Goal: Task Accomplishment & Management: Manage account settings

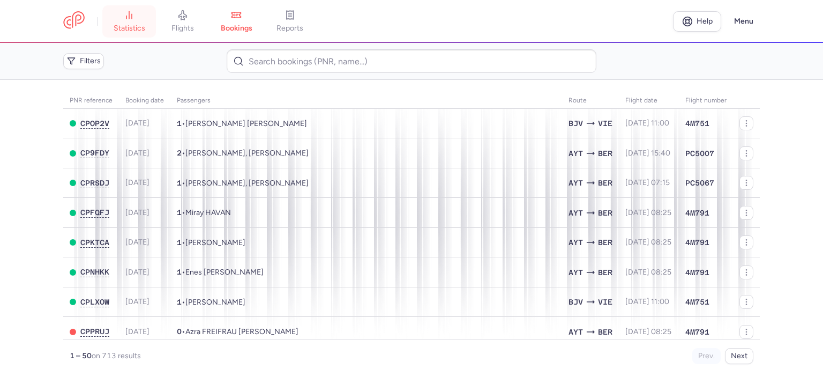
click at [131, 17] on icon at bounding box center [129, 15] width 11 height 11
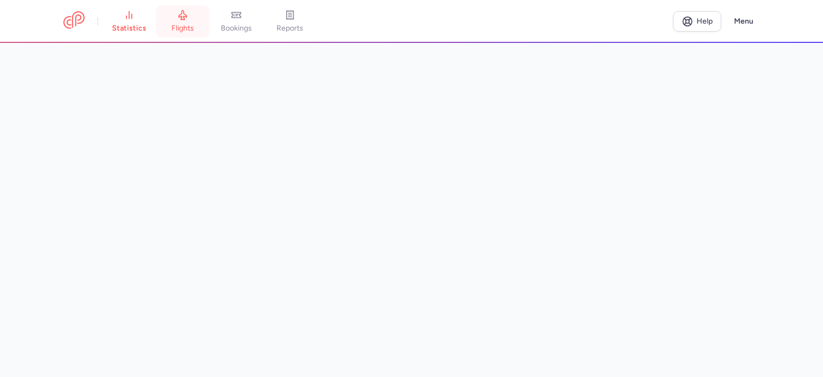
click at [187, 23] on link "flights" at bounding box center [183, 22] width 54 height 24
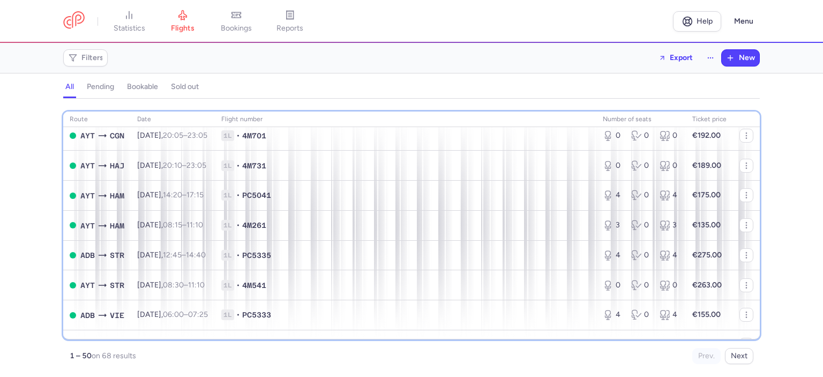
scroll to position [1136, 0]
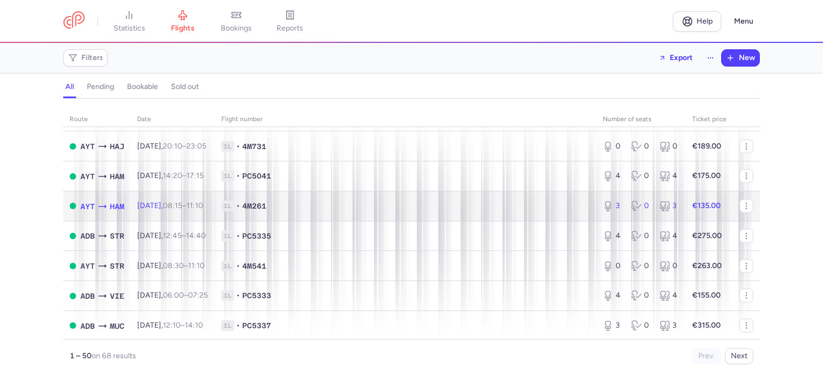
click at [405, 211] on span "1L • 4M261" at bounding box center [405, 205] width 369 height 11
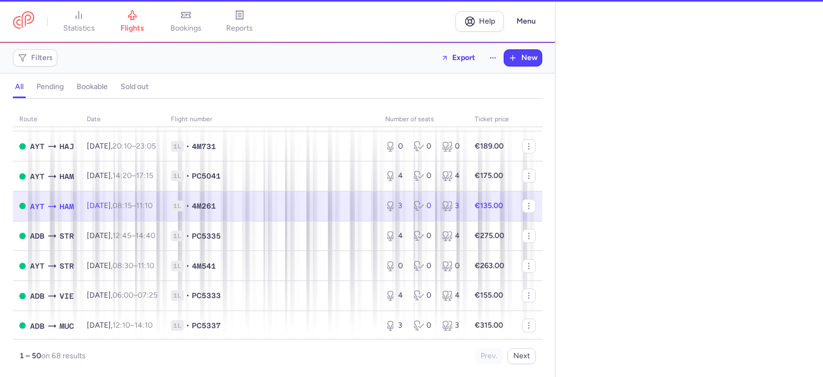
select select "days"
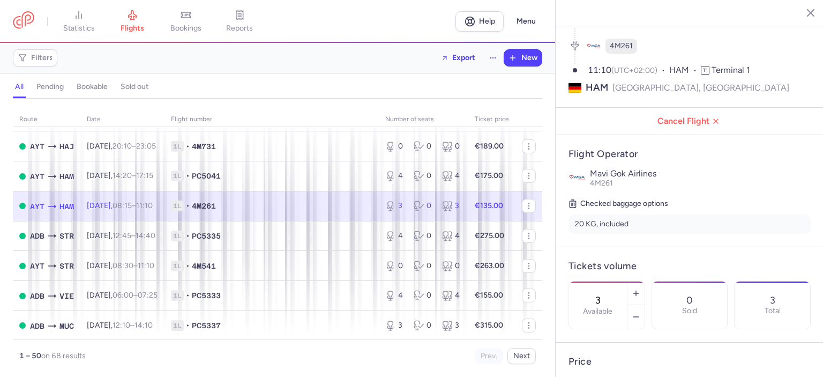
scroll to position [99, 0]
click at [640, 311] on icon "button" at bounding box center [636, 315] width 9 height 9
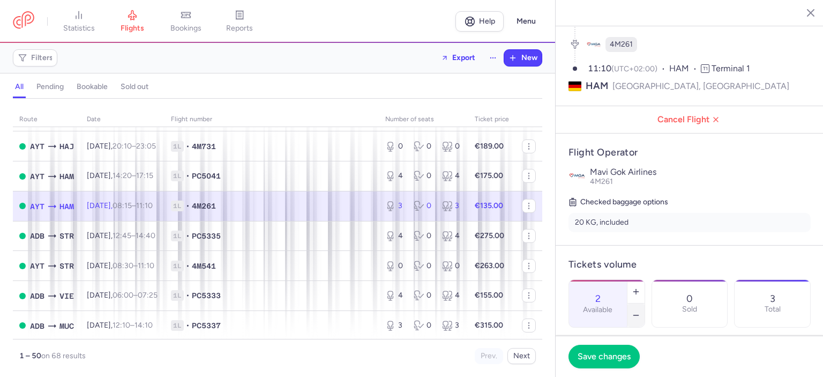
click at [640, 311] on icon "button" at bounding box center [636, 315] width 9 height 9
type input "0"
click at [611, 357] on span "Save changes" at bounding box center [604, 356] width 53 height 10
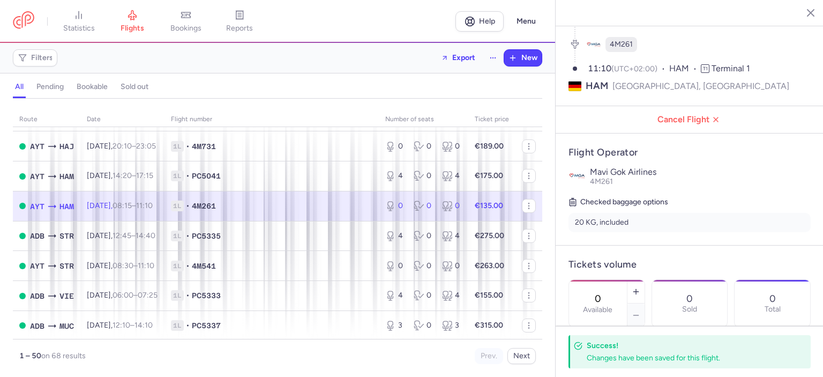
click at [804, 12] on icon "button" at bounding box center [802, 12] width 11 height 11
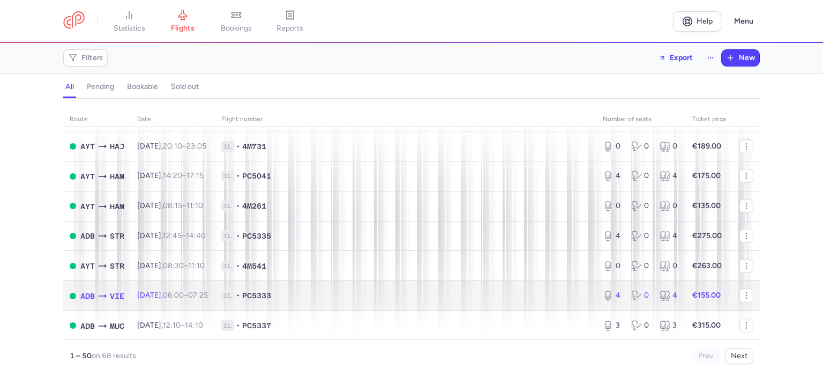
click at [407, 301] on span "1L • PC5333" at bounding box center [405, 295] width 369 height 11
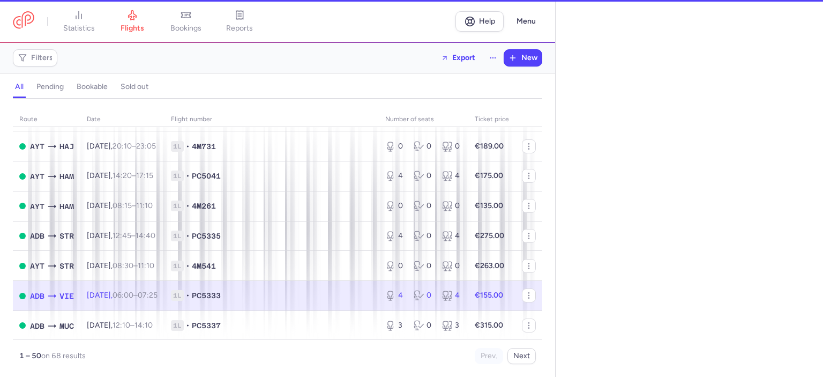
select select "days"
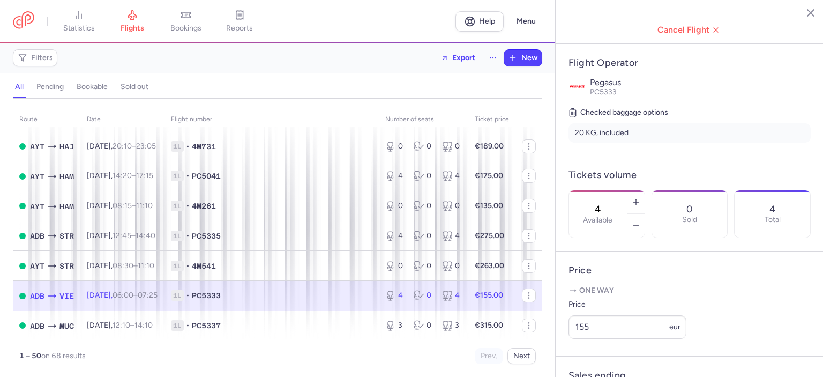
scroll to position [192, 0]
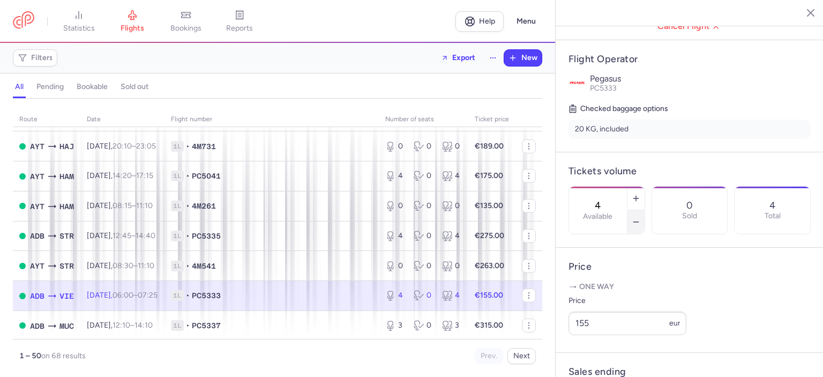
click at [645, 210] on button "button" at bounding box center [635, 222] width 17 height 24
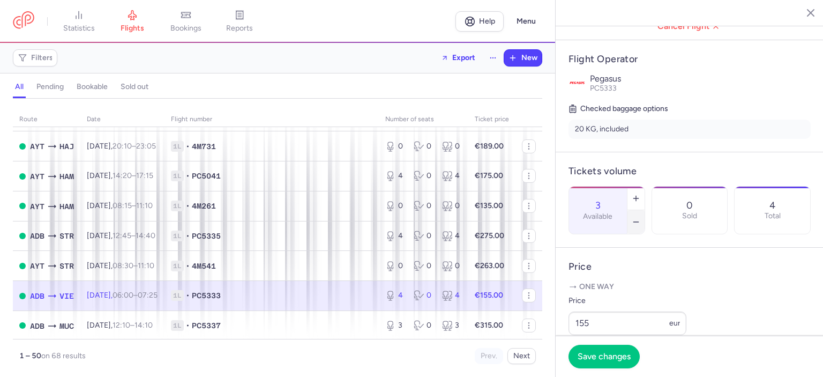
click at [640, 218] on icon "button" at bounding box center [636, 222] width 9 height 9
type input "0"
click at [600, 358] on span "Save changes" at bounding box center [604, 356] width 53 height 10
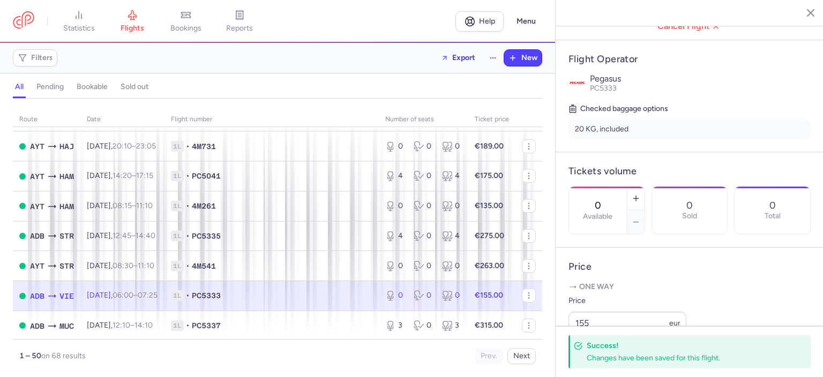
click at [801, 10] on line "button" at bounding box center [802, 12] width 5 height 5
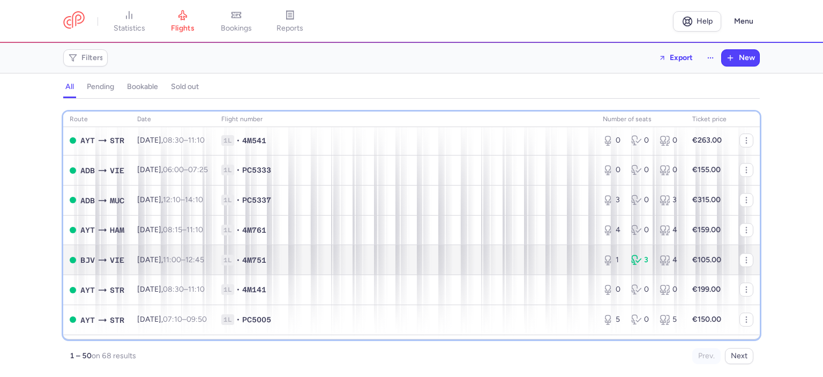
scroll to position [1265, 0]
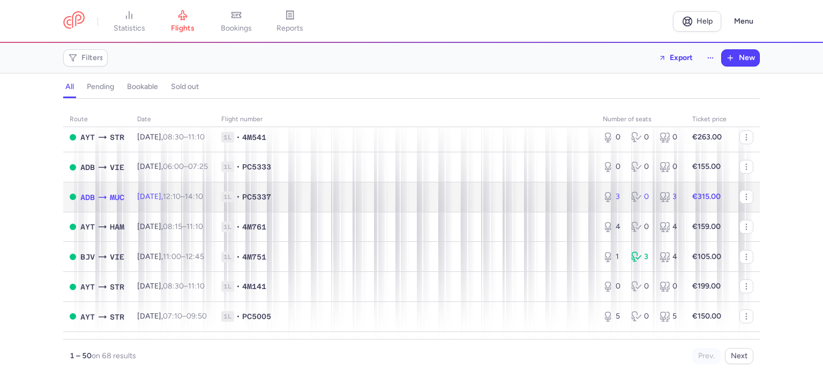
click at [529, 202] on span "1L • PC5337" at bounding box center [405, 196] width 369 height 11
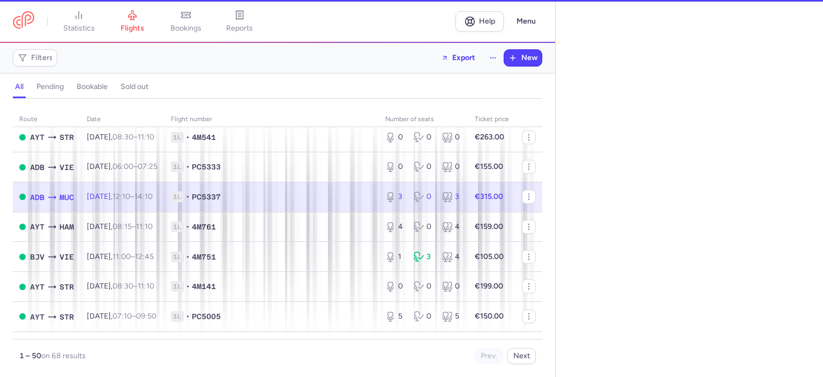
select select "days"
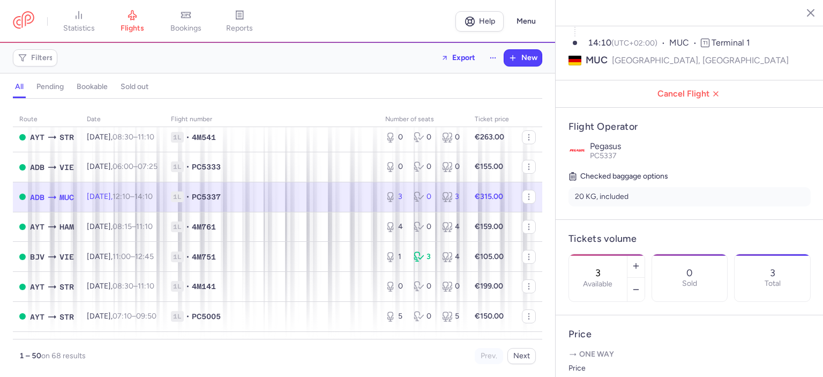
scroll to position [133, 0]
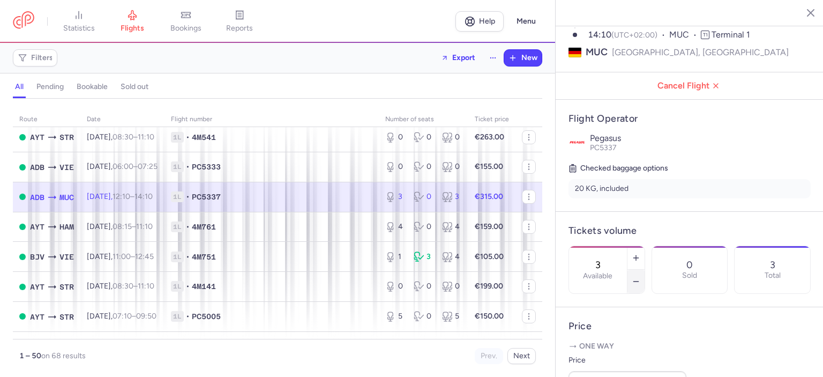
click at [640, 277] on icon "button" at bounding box center [636, 281] width 9 height 9
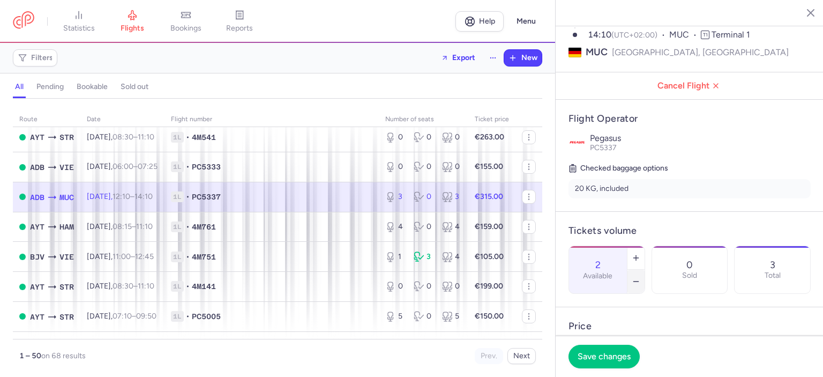
click at [640, 277] on icon "button" at bounding box center [636, 281] width 9 height 9
type input "0"
drag, startPoint x: 601, startPoint y: 354, endPoint x: 618, endPoint y: 342, distance: 21.0
click at [601, 354] on span "Save changes" at bounding box center [604, 356] width 53 height 10
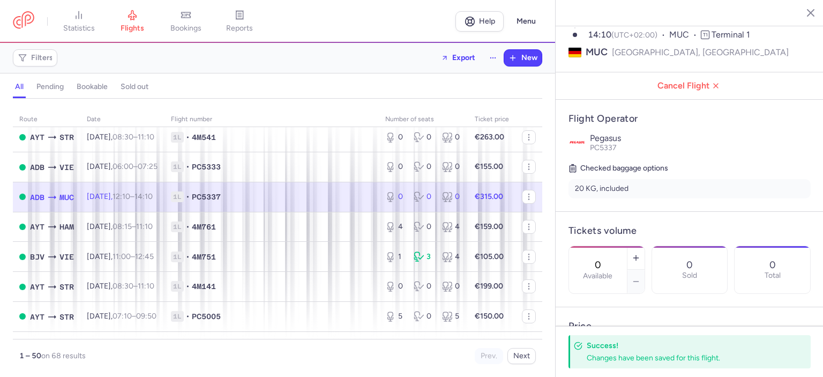
click at [803, 13] on line "button" at bounding box center [802, 12] width 5 height 5
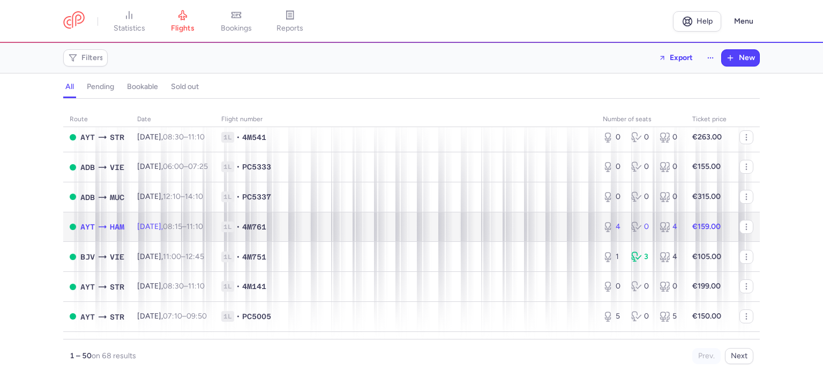
click at [349, 232] on span "1L • 4M761" at bounding box center [405, 226] width 369 height 11
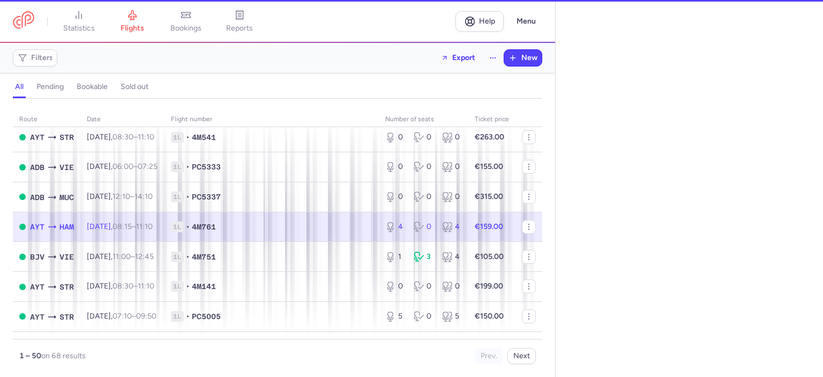
select select "days"
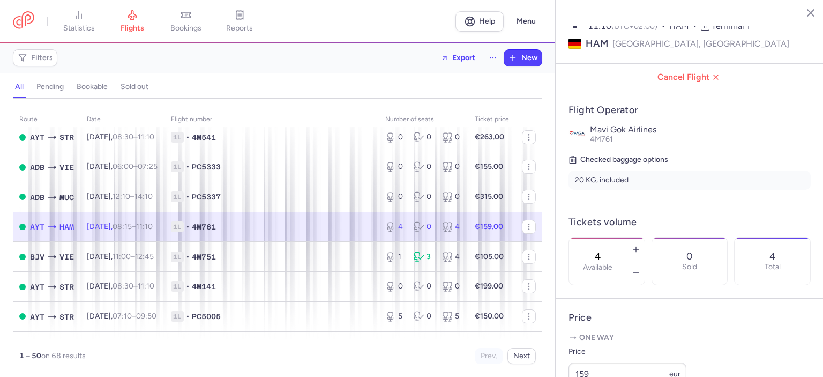
scroll to position [175, 0]
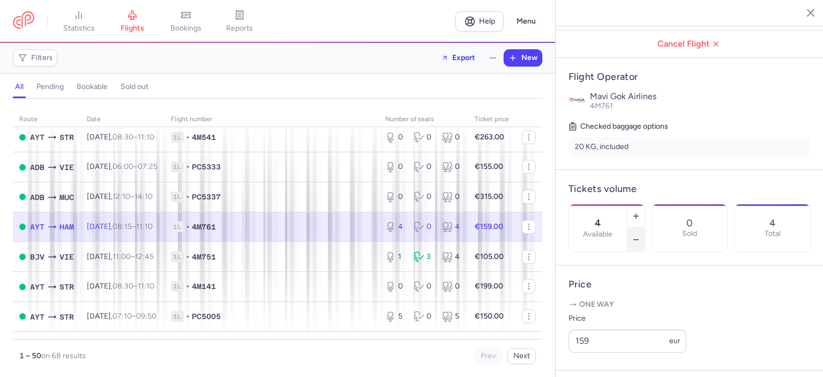
click at [640, 235] on icon "button" at bounding box center [636, 239] width 9 height 9
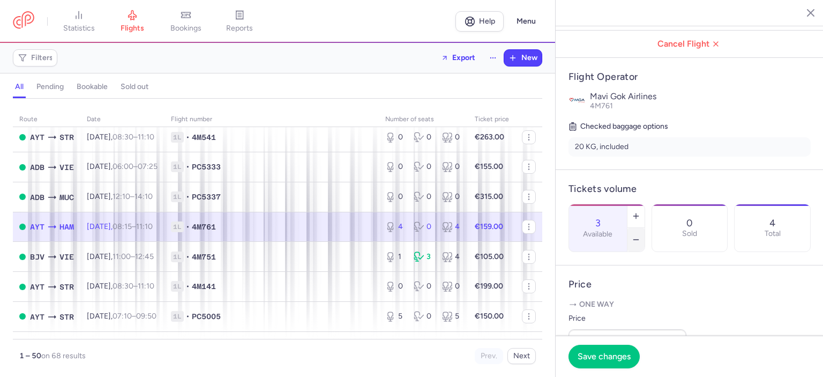
click at [640, 235] on icon "button" at bounding box center [636, 239] width 9 height 9
type input "0"
click at [606, 357] on span "Save changes" at bounding box center [604, 356] width 53 height 10
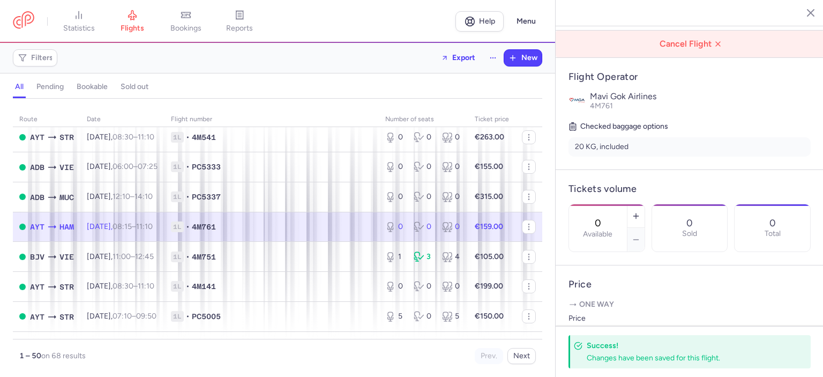
drag, startPoint x: 803, startPoint y: 13, endPoint x: 750, endPoint y: 14, distance: 53.1
click at [803, 13] on icon "button" at bounding box center [802, 12] width 11 height 11
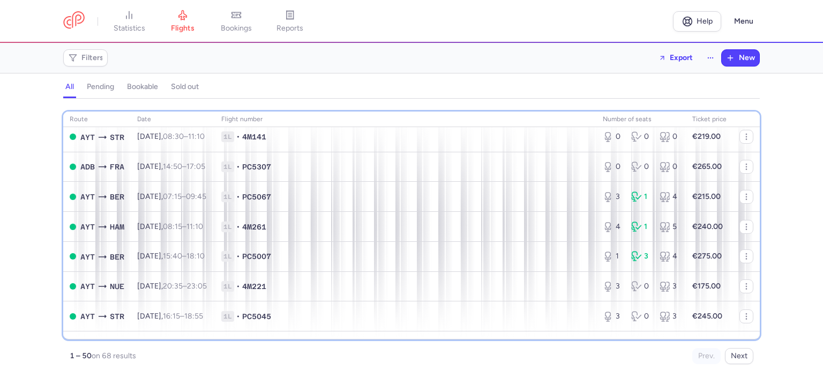
scroll to position [212, 0]
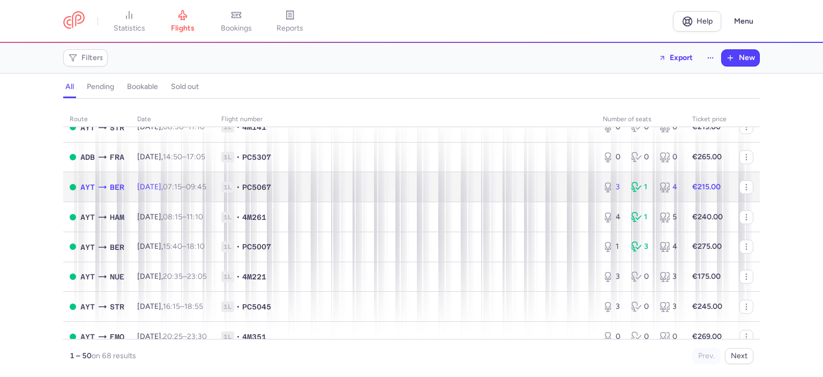
click at [368, 188] on span "1L • PC5067" at bounding box center [405, 187] width 369 height 11
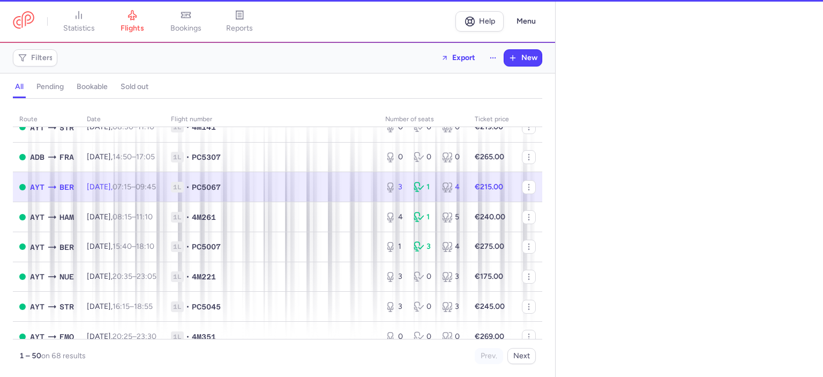
select select "days"
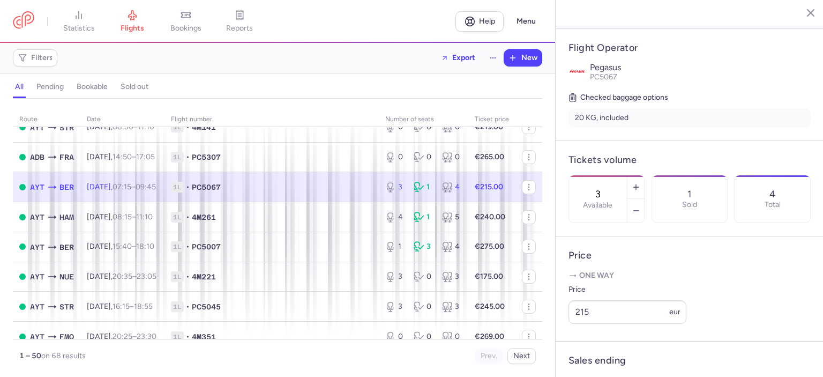
scroll to position [214, 0]
click at [640, 204] on icon "button" at bounding box center [636, 208] width 9 height 9
type input "2"
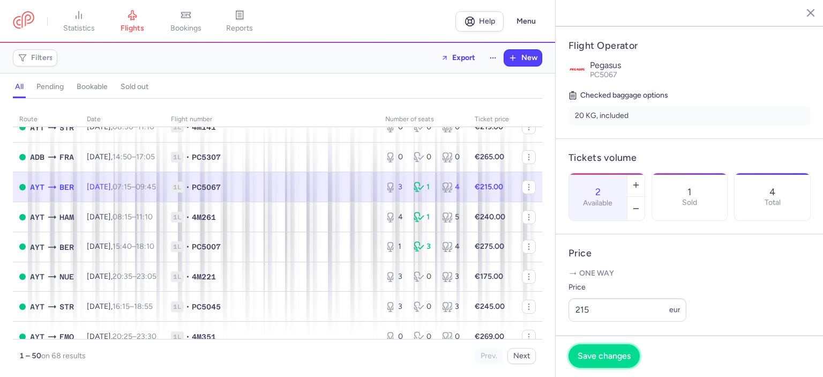
click at [593, 355] on span "Save changes" at bounding box center [604, 356] width 53 height 10
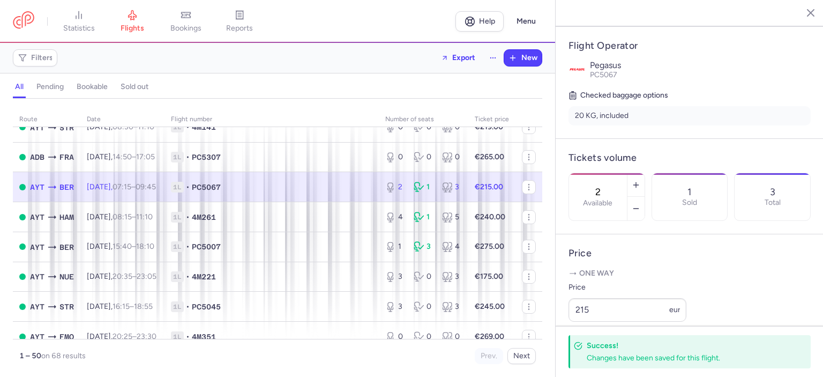
click at [803, 10] on icon "button" at bounding box center [802, 12] width 11 height 11
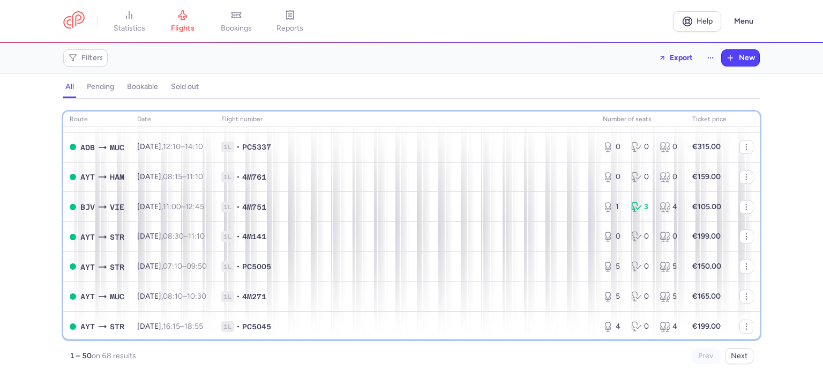
scroll to position [1351, 0]
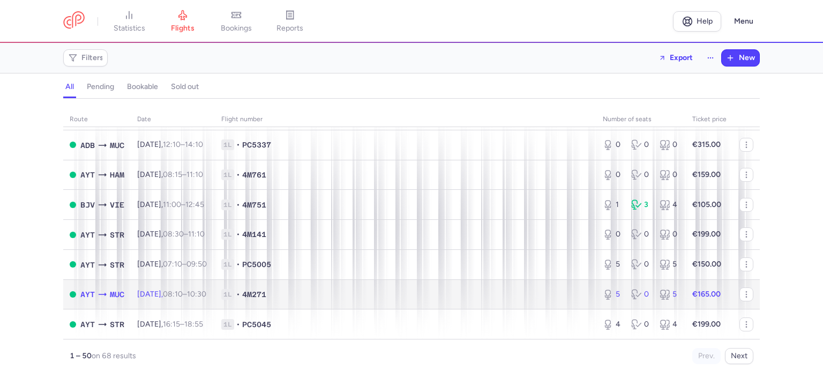
click at [495, 292] on span "1L • 4M271" at bounding box center [405, 294] width 369 height 11
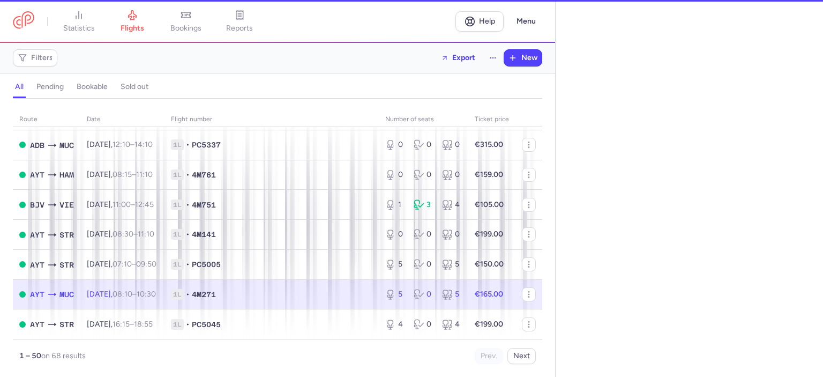
select select "days"
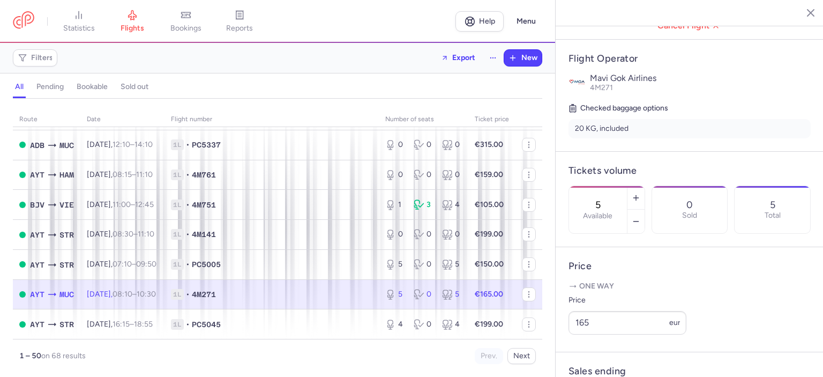
scroll to position [195, 0]
click at [640, 215] on icon "button" at bounding box center [636, 219] width 9 height 9
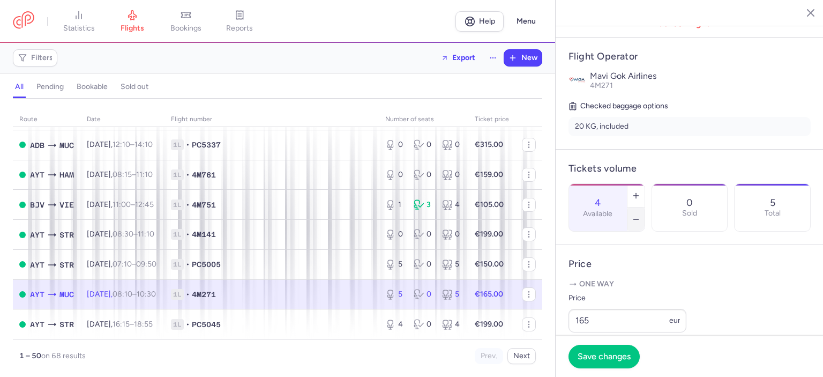
click at [640, 215] on icon "button" at bounding box center [636, 219] width 9 height 9
click at [597, 353] on span "Save changes" at bounding box center [604, 356] width 53 height 10
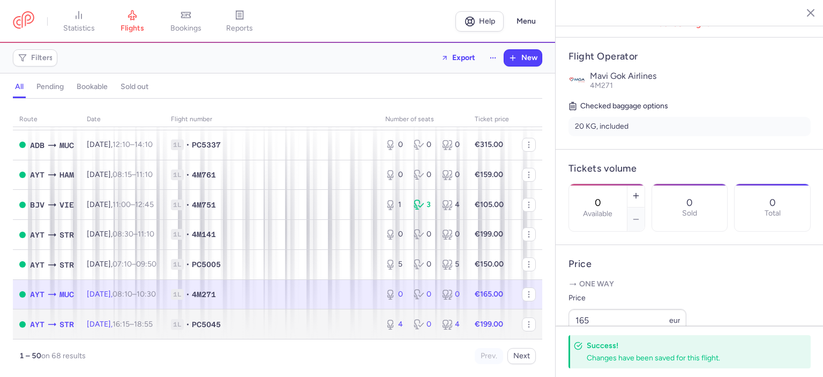
click at [152, 321] on span "16:15 – 18:55 +0" at bounding box center [133, 323] width 40 height 9
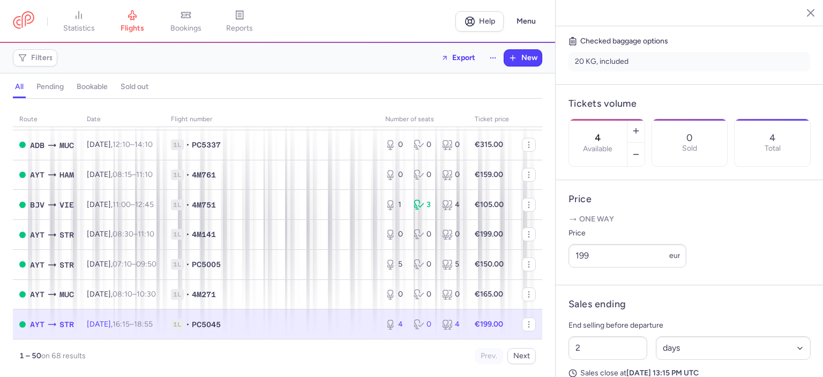
scroll to position [298, 0]
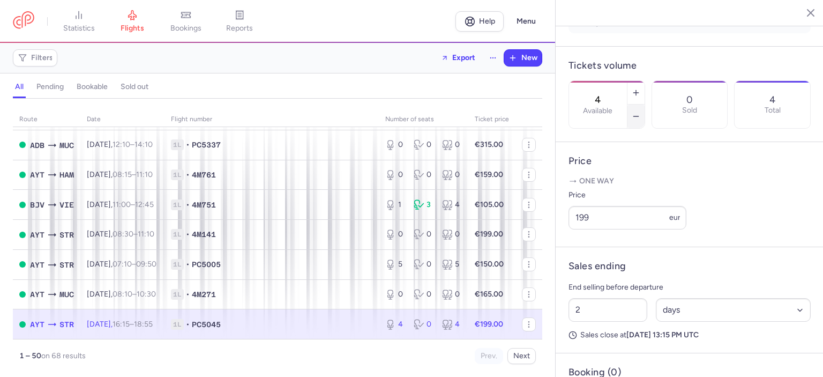
click at [638, 116] on line "button" at bounding box center [635, 116] width 5 height 0
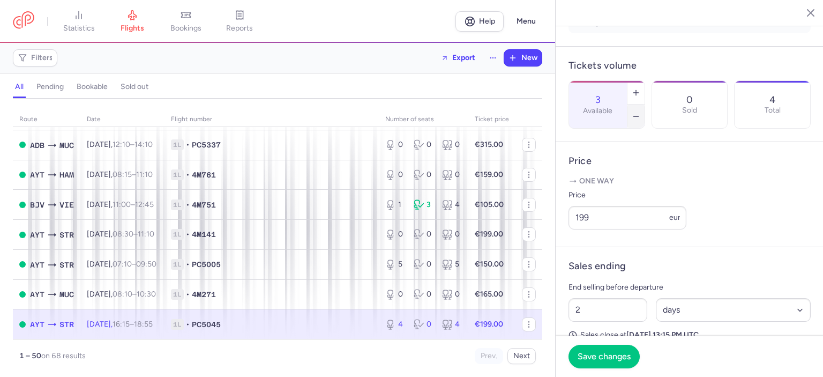
click at [638, 116] on line "button" at bounding box center [635, 116] width 5 height 0
type input "0"
click at [600, 355] on span "Save changes" at bounding box center [604, 356] width 53 height 10
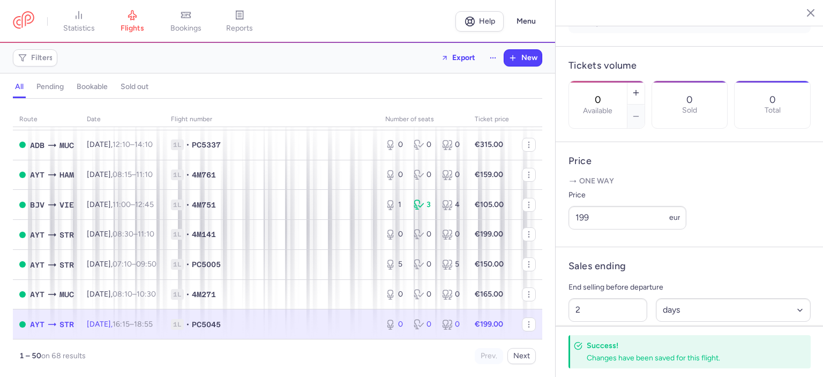
click at [802, 12] on line "button" at bounding box center [802, 12] width 5 height 5
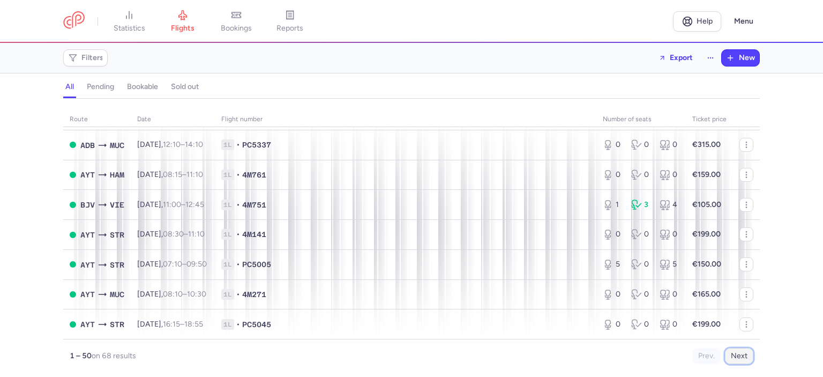
drag, startPoint x: 735, startPoint y: 356, endPoint x: 755, endPoint y: 354, distance: 19.9
click at [735, 356] on button "Next" at bounding box center [739, 356] width 28 height 16
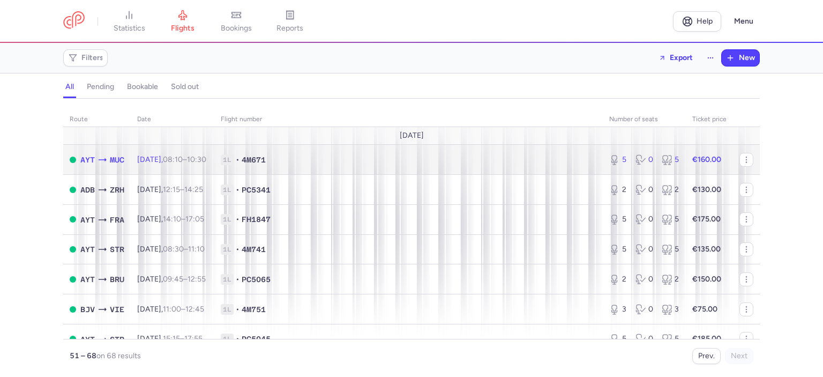
click at [442, 154] on span "1L • 4M671" at bounding box center [409, 159] width 376 height 11
select select "days"
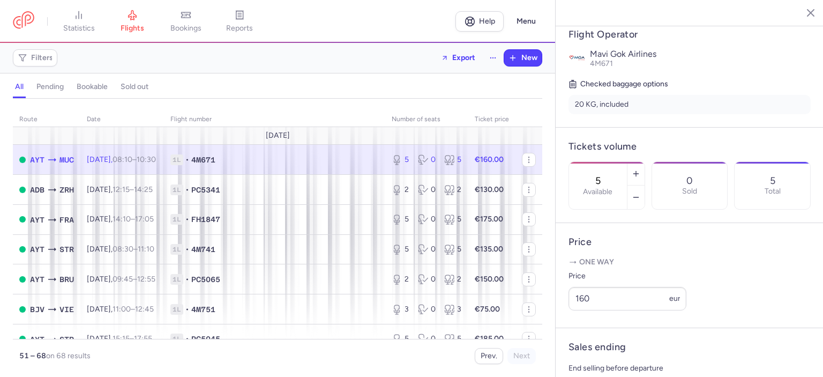
scroll to position [219, 0]
click at [640, 191] on icon "button" at bounding box center [636, 195] width 9 height 9
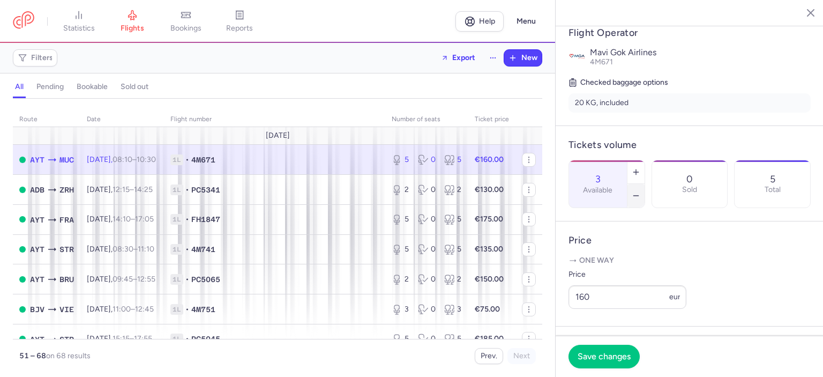
click at [640, 191] on icon "button" at bounding box center [636, 195] width 9 height 9
click at [598, 357] on span "Save changes" at bounding box center [604, 356] width 53 height 10
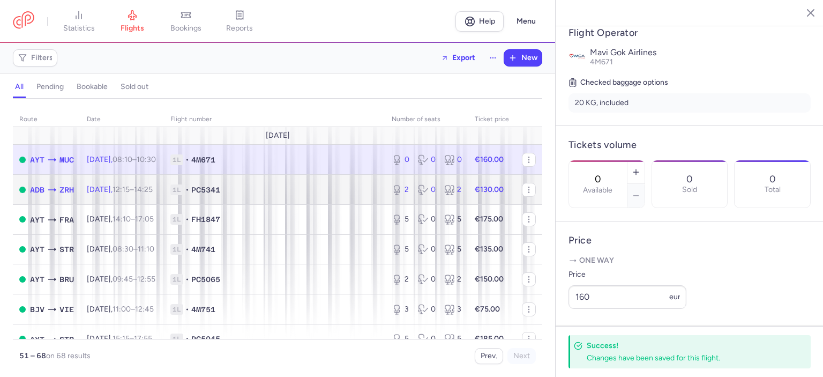
click at [286, 188] on span "1L • PC5341" at bounding box center [274, 189] width 208 height 11
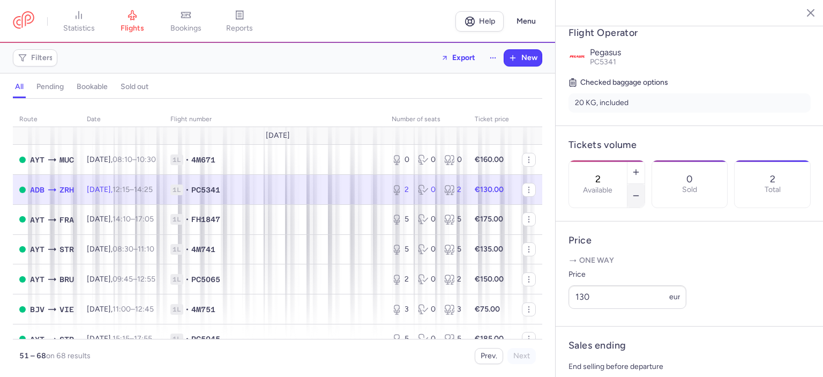
click at [638, 196] on line "button" at bounding box center [635, 196] width 5 height 0
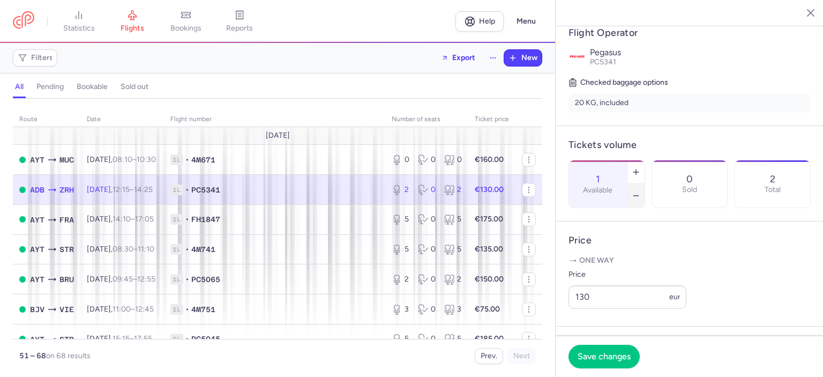
click at [638, 196] on line "button" at bounding box center [635, 196] width 5 height 0
click at [613, 355] on span "Save changes" at bounding box center [604, 356] width 53 height 10
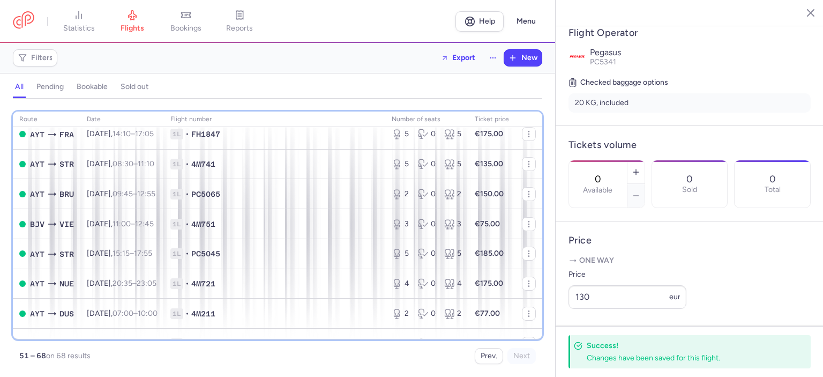
scroll to position [101, 0]
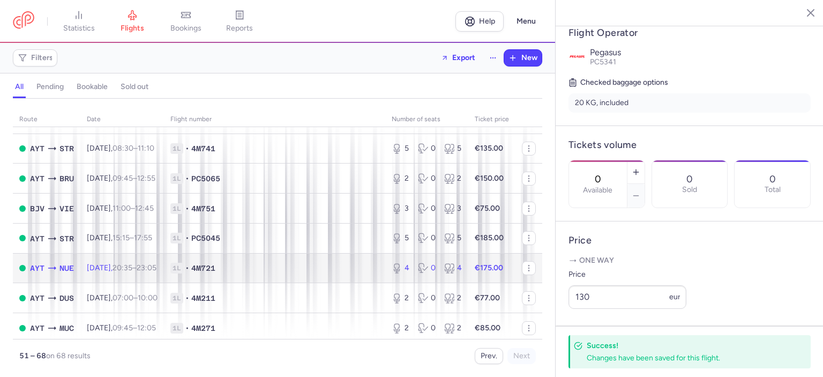
click at [310, 272] on span "1L • 4M721" at bounding box center [274, 268] width 208 height 11
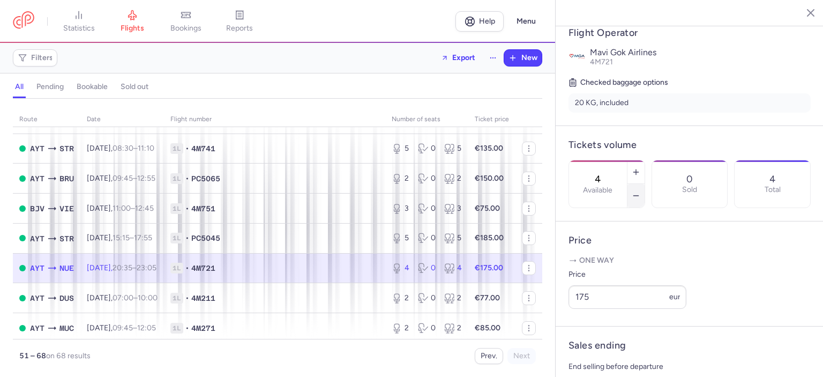
click at [640, 191] on icon "button" at bounding box center [636, 195] width 9 height 9
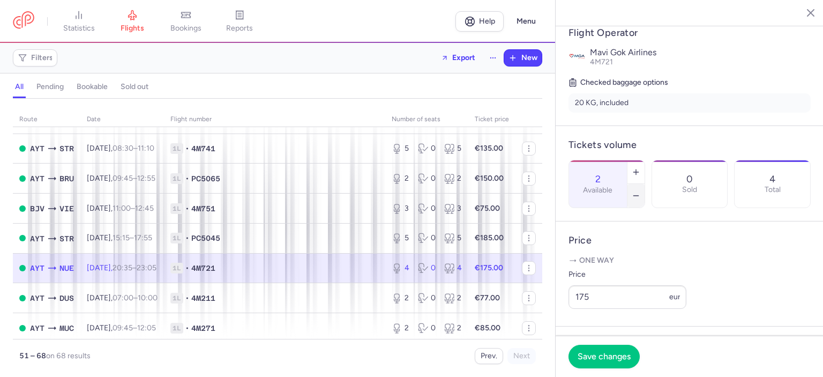
click at [640, 191] on icon "button" at bounding box center [636, 195] width 9 height 9
click at [604, 353] on span "Save changes" at bounding box center [604, 356] width 53 height 10
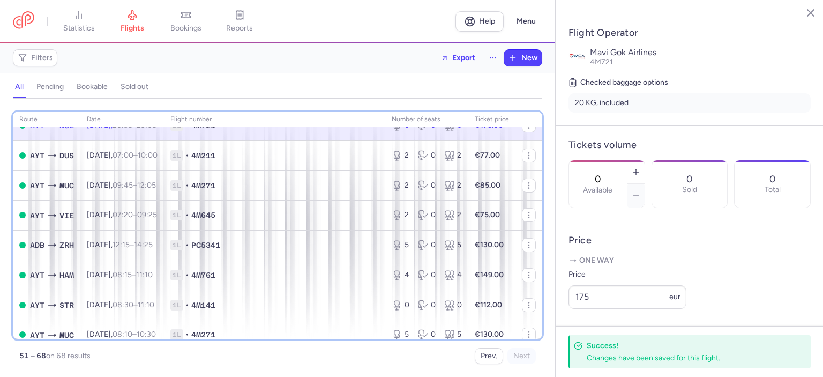
scroll to position [246, 0]
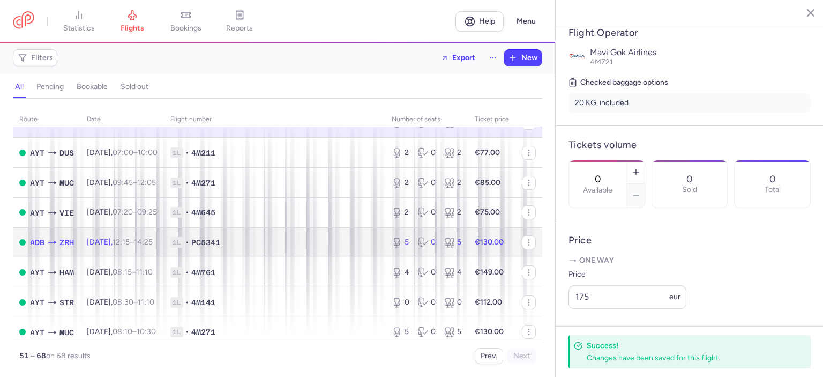
click at [334, 246] on span "1L • PC5341" at bounding box center [274, 242] width 208 height 11
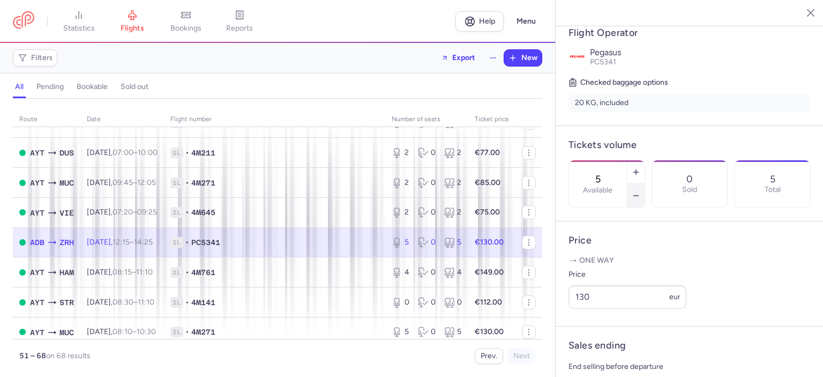
click at [640, 191] on icon "button" at bounding box center [636, 195] width 9 height 9
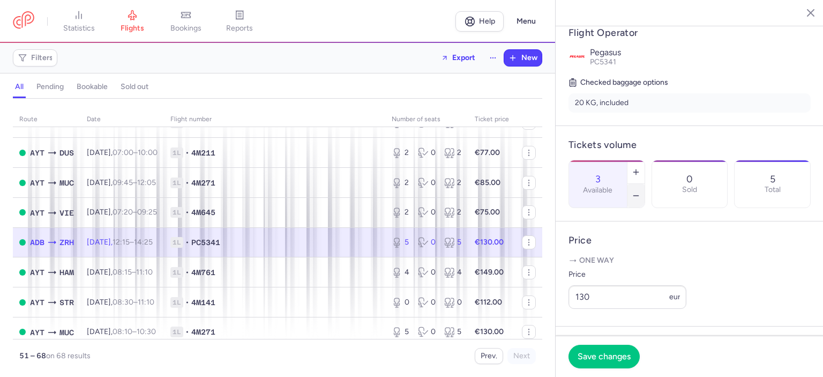
click at [640, 191] on icon "button" at bounding box center [636, 195] width 9 height 9
click at [602, 361] on span "Save changes" at bounding box center [604, 356] width 53 height 10
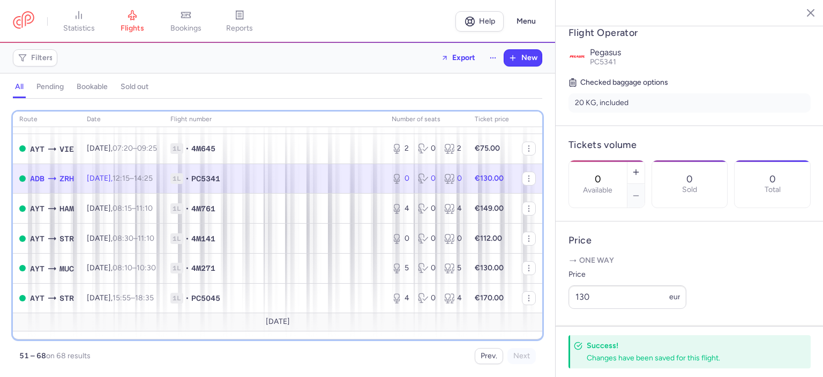
scroll to position [307, 0]
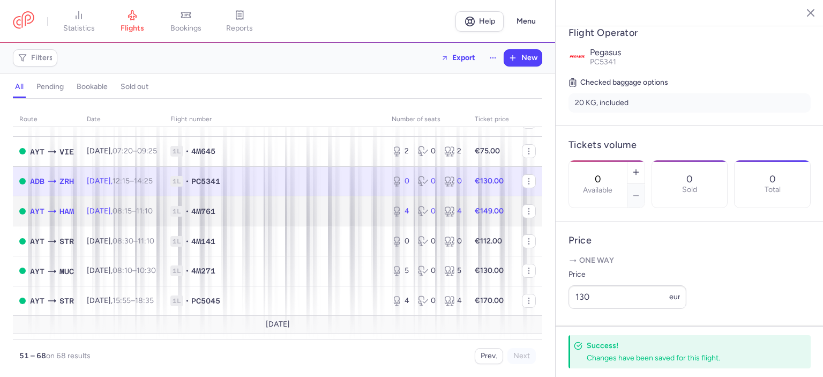
click at [291, 216] on span "1L • 4M761" at bounding box center [274, 211] width 208 height 11
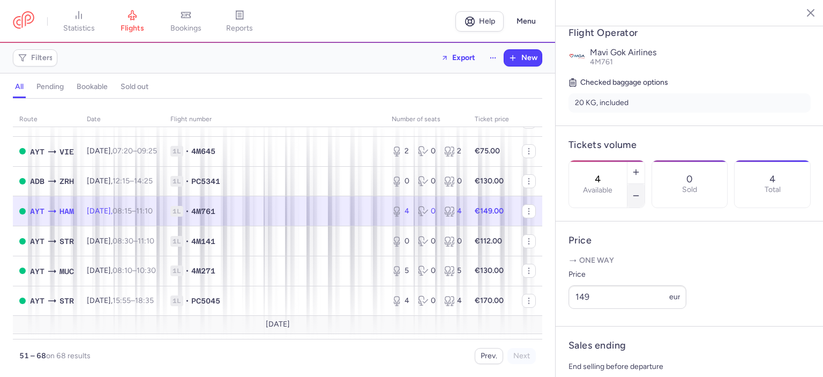
click at [640, 191] on icon "button" at bounding box center [636, 195] width 9 height 9
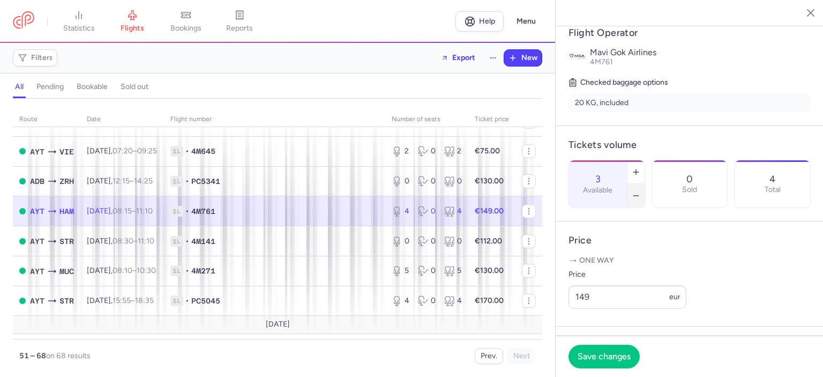
click at [640, 191] on icon "button" at bounding box center [636, 195] width 9 height 9
type input "0"
click at [600, 356] on span "Save changes" at bounding box center [604, 356] width 53 height 10
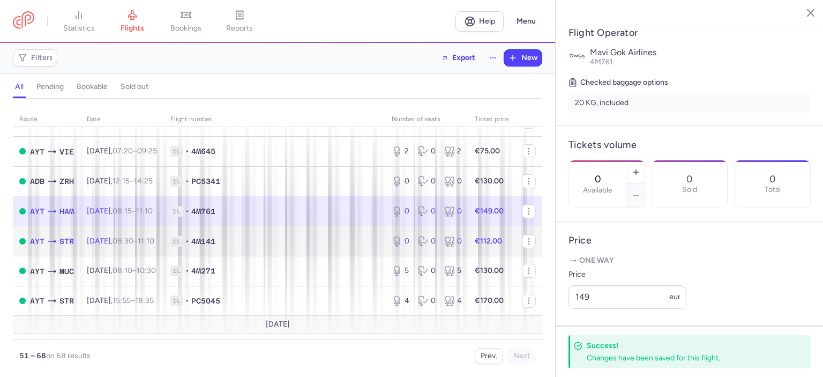
click at [290, 246] on span "1L • 4M141" at bounding box center [274, 241] width 208 height 11
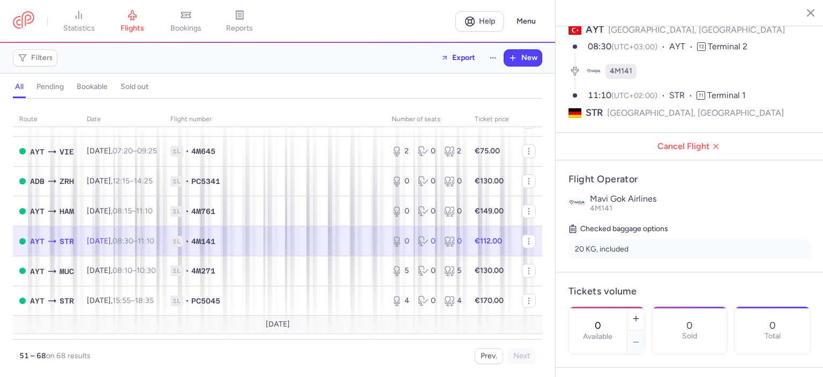
scroll to position [34, 0]
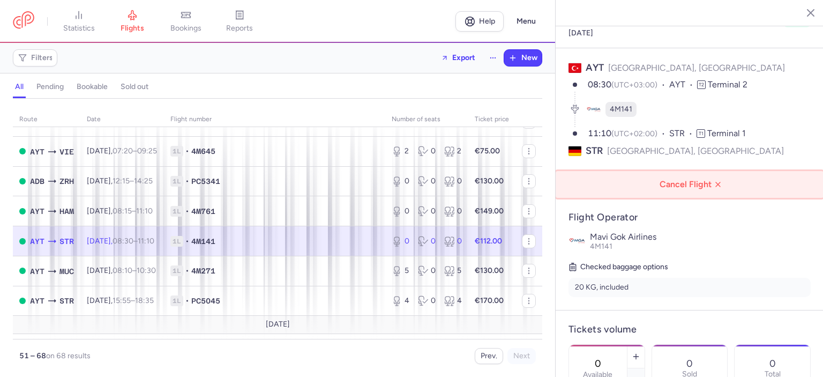
click at [685, 179] on span "Cancel Flight" at bounding box center [691, 184] width 251 height 10
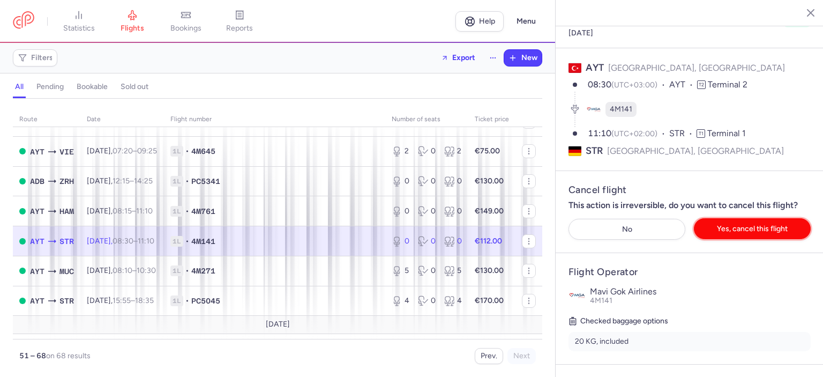
click at [721, 224] on span "Yes, cancel this flight" at bounding box center [752, 228] width 71 height 8
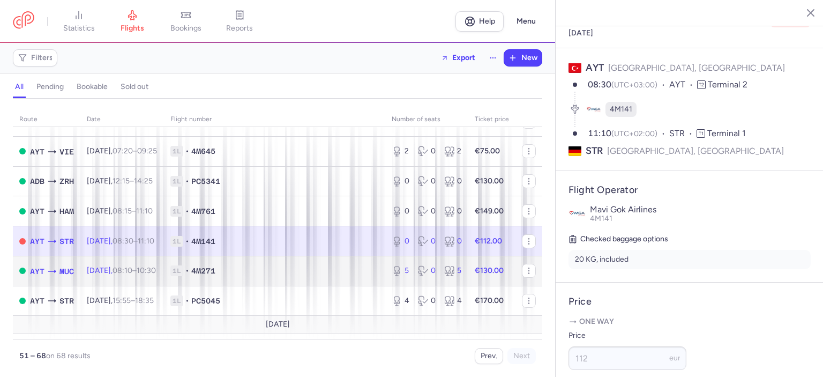
click at [291, 276] on span "1L • 4M271" at bounding box center [274, 270] width 208 height 11
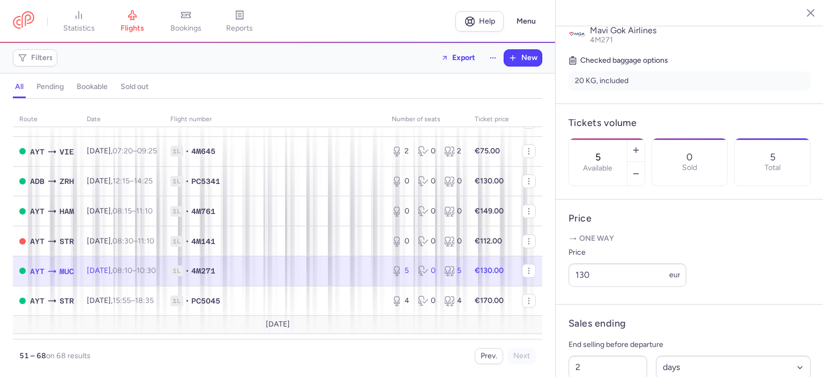
scroll to position [257, 0]
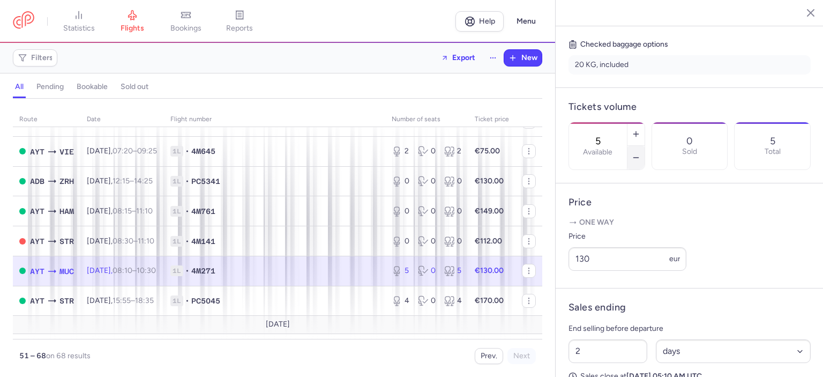
click at [640, 153] on icon "button" at bounding box center [636, 157] width 9 height 9
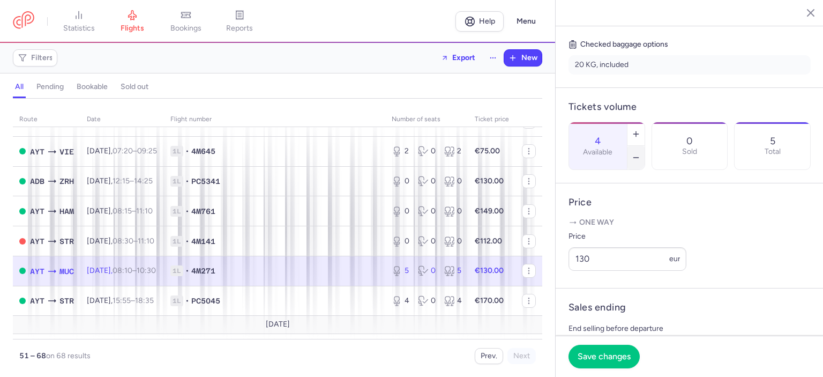
click at [640, 153] on icon "button" at bounding box center [636, 157] width 9 height 9
click at [602, 349] on button "Save changes" at bounding box center [603, 356] width 71 height 24
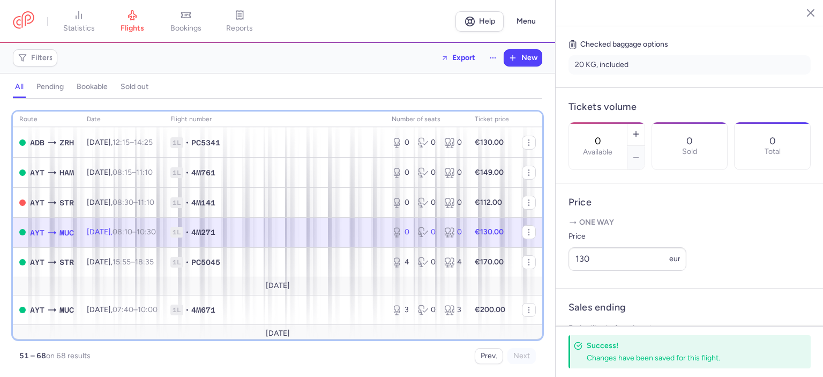
scroll to position [390, 0]
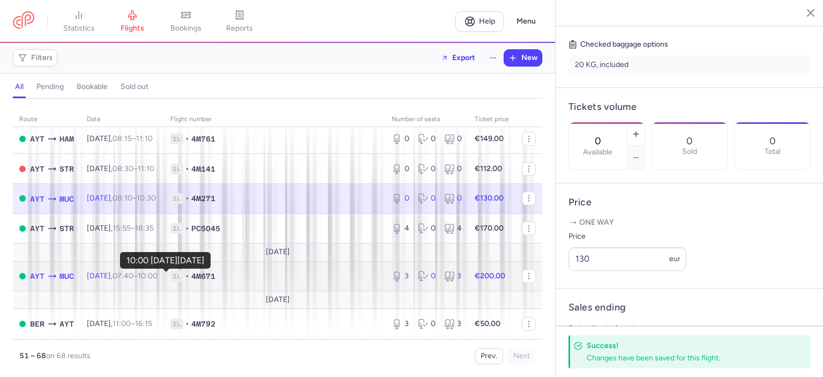
click at [158, 276] on time "10:00 +0" at bounding box center [148, 275] width 20 height 9
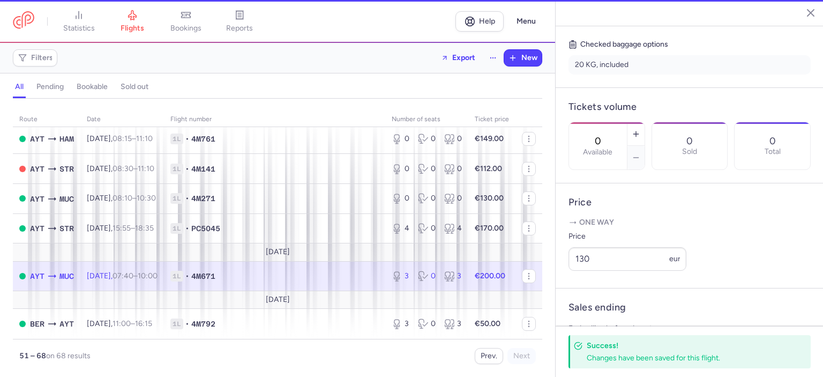
type input "3"
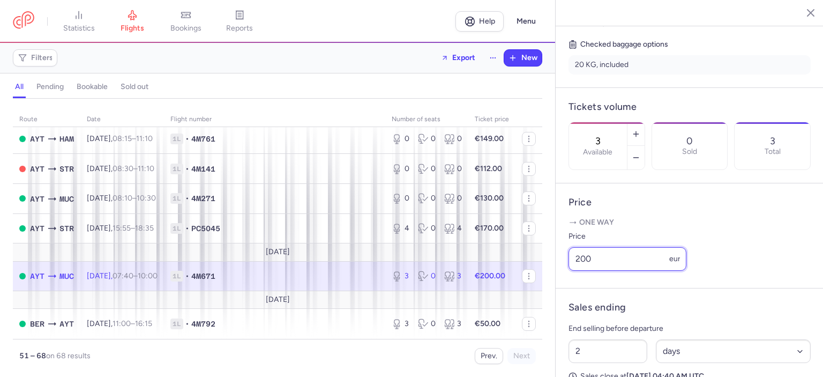
drag, startPoint x: 591, startPoint y: 273, endPoint x: 580, endPoint y: 272, distance: 11.3
click at [580, 271] on input "200" at bounding box center [627, 259] width 118 height 24
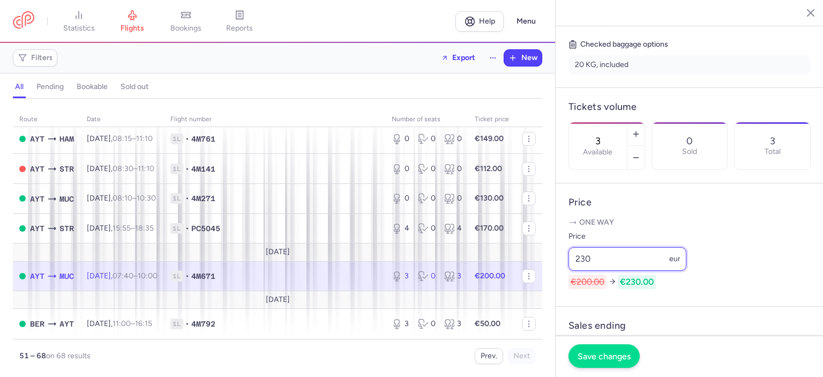
type input "230"
click at [600, 357] on span "Save changes" at bounding box center [604, 356] width 53 height 10
